Goal: Check status

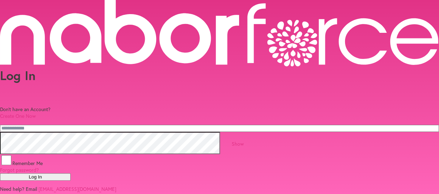
type input "**********"
click at [71, 181] on button "Log In" at bounding box center [35, 176] width 71 height 7
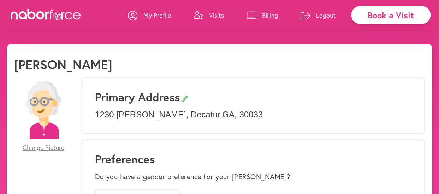
click at [217, 14] on p "Visits" at bounding box center [216, 15] width 15 height 8
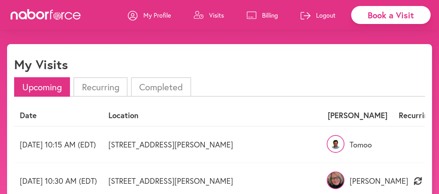
scroll to position [35, 0]
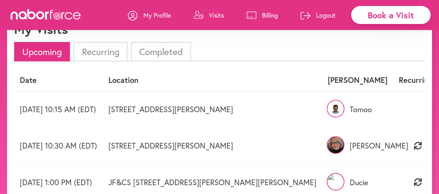
click at [327, 108] on img at bounding box center [336, 109] width 18 height 18
click at [351, 111] on p "Tomoo" at bounding box center [358, 109] width 60 height 9
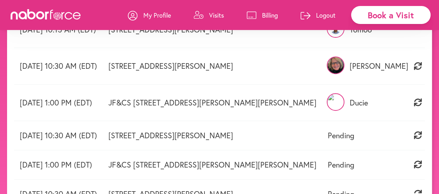
scroll to position [0, 0]
